Goal: Register for event/course

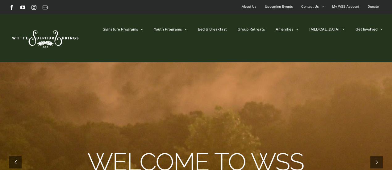
click at [282, 7] on span "Upcoming Events" at bounding box center [279, 6] width 28 height 9
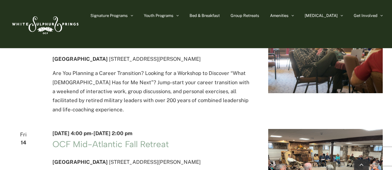
scroll to position [617, 0]
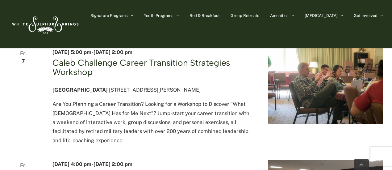
click at [193, 77] on link "Caleb Challenge Career Transition Strategies Workshop" at bounding box center [141, 67] width 178 height 20
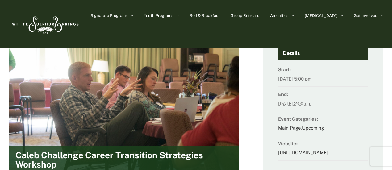
scroll to position [31, 0]
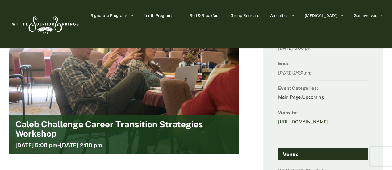
click at [304, 122] on link "http://www.ultracamp.com/info/sessiondetail.aspx?idCamp=294&campCode=wss&idSess…" at bounding box center [303, 121] width 50 height 5
